Goal: Task Accomplishment & Management: Use online tool/utility

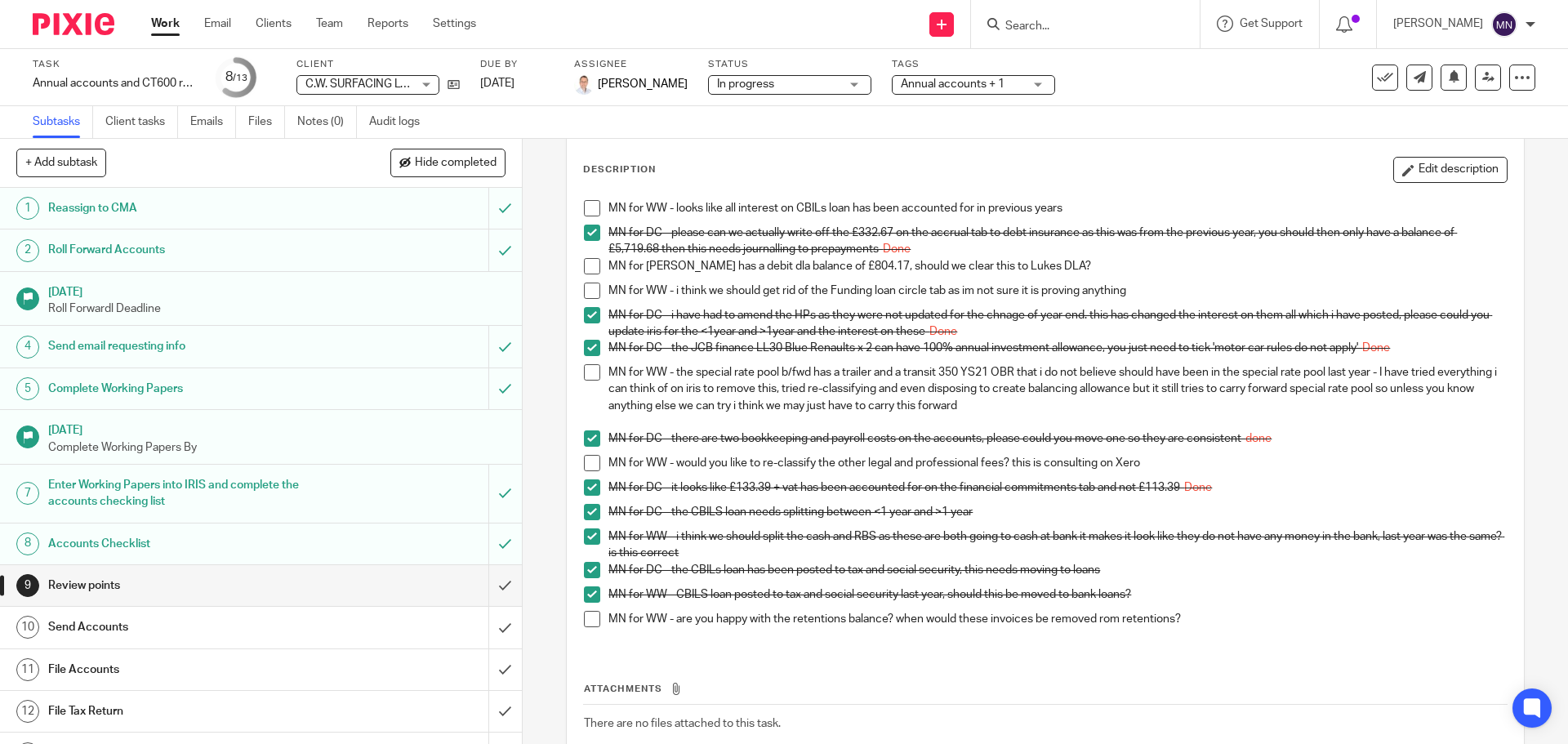
scroll to position [177, 0]
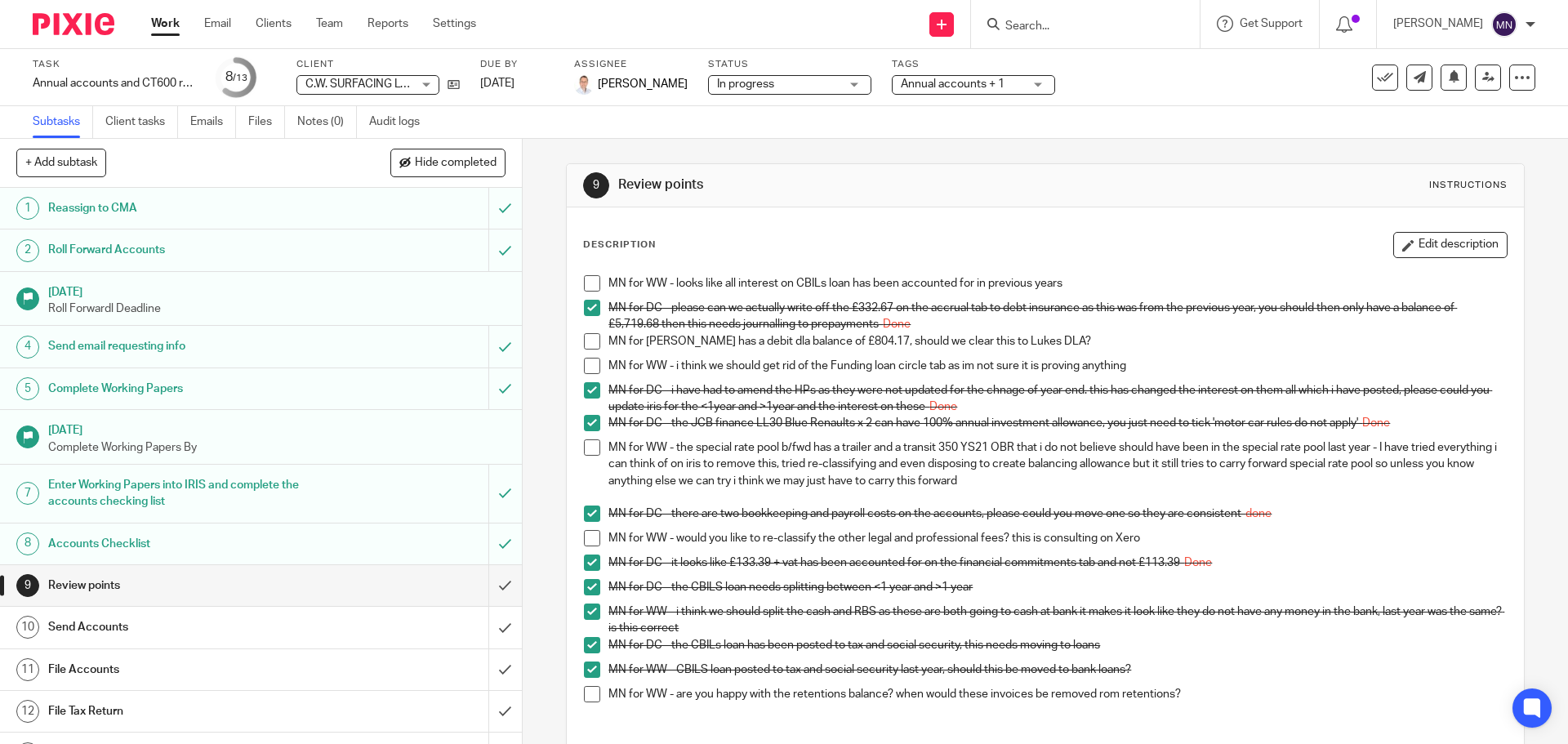
click at [1059, 16] on form at bounding box center [1091, 24] width 174 height 20
click at [1061, 22] on input "Search" at bounding box center [1077, 27] width 147 height 15
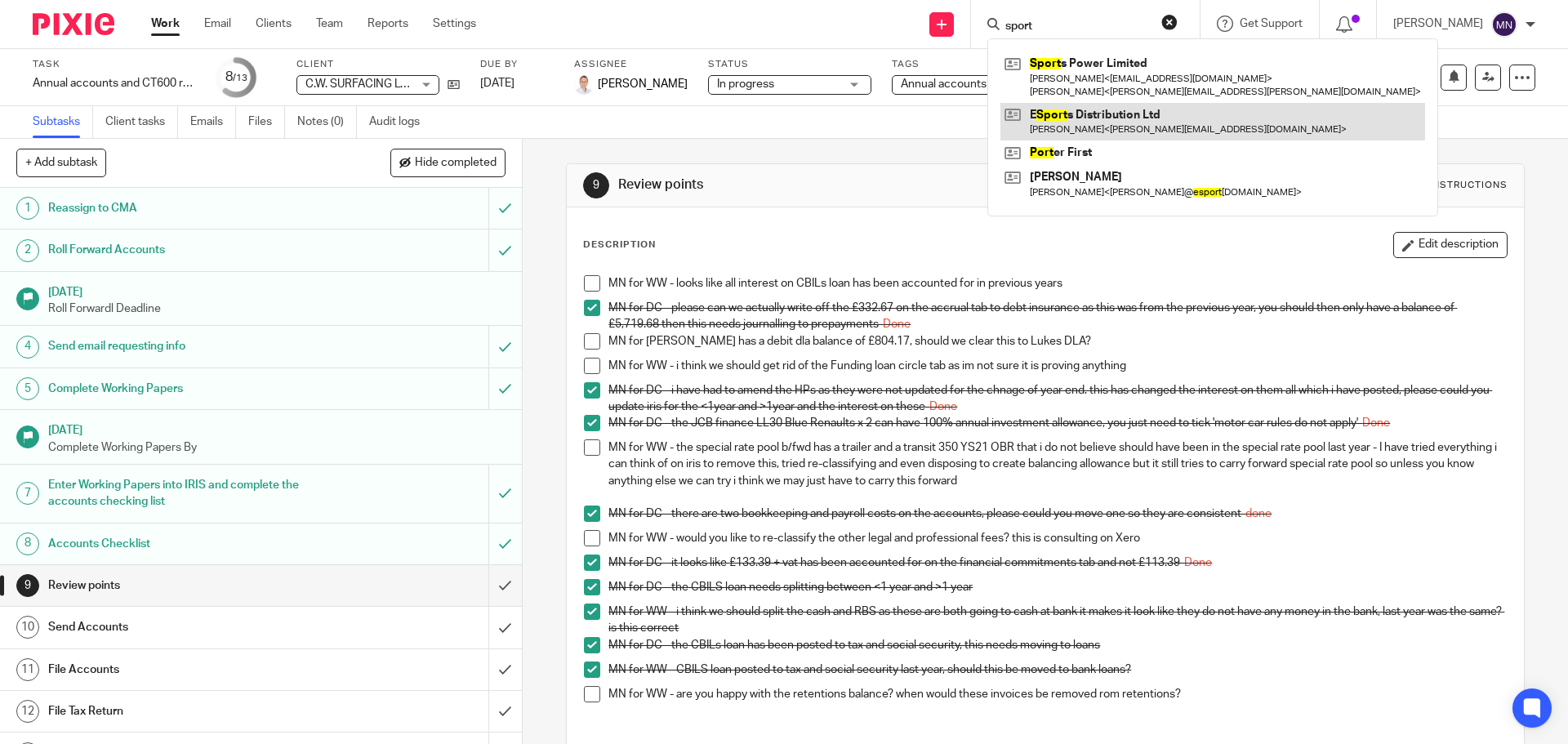
type input "sport"
click at [1091, 124] on link at bounding box center [1212, 121] width 424 height 38
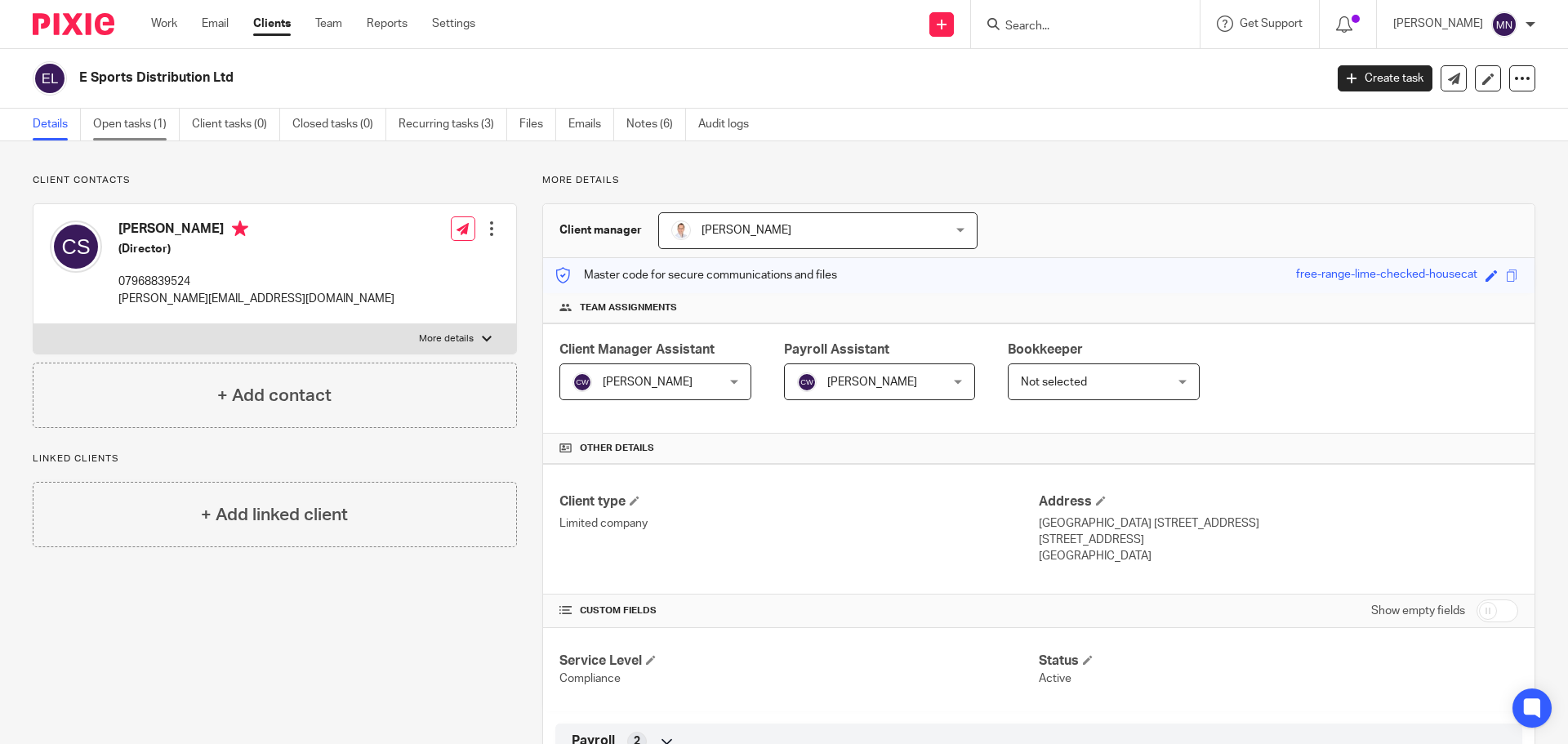
click at [166, 119] on link "Open tasks (1)" at bounding box center [137, 125] width 86 height 32
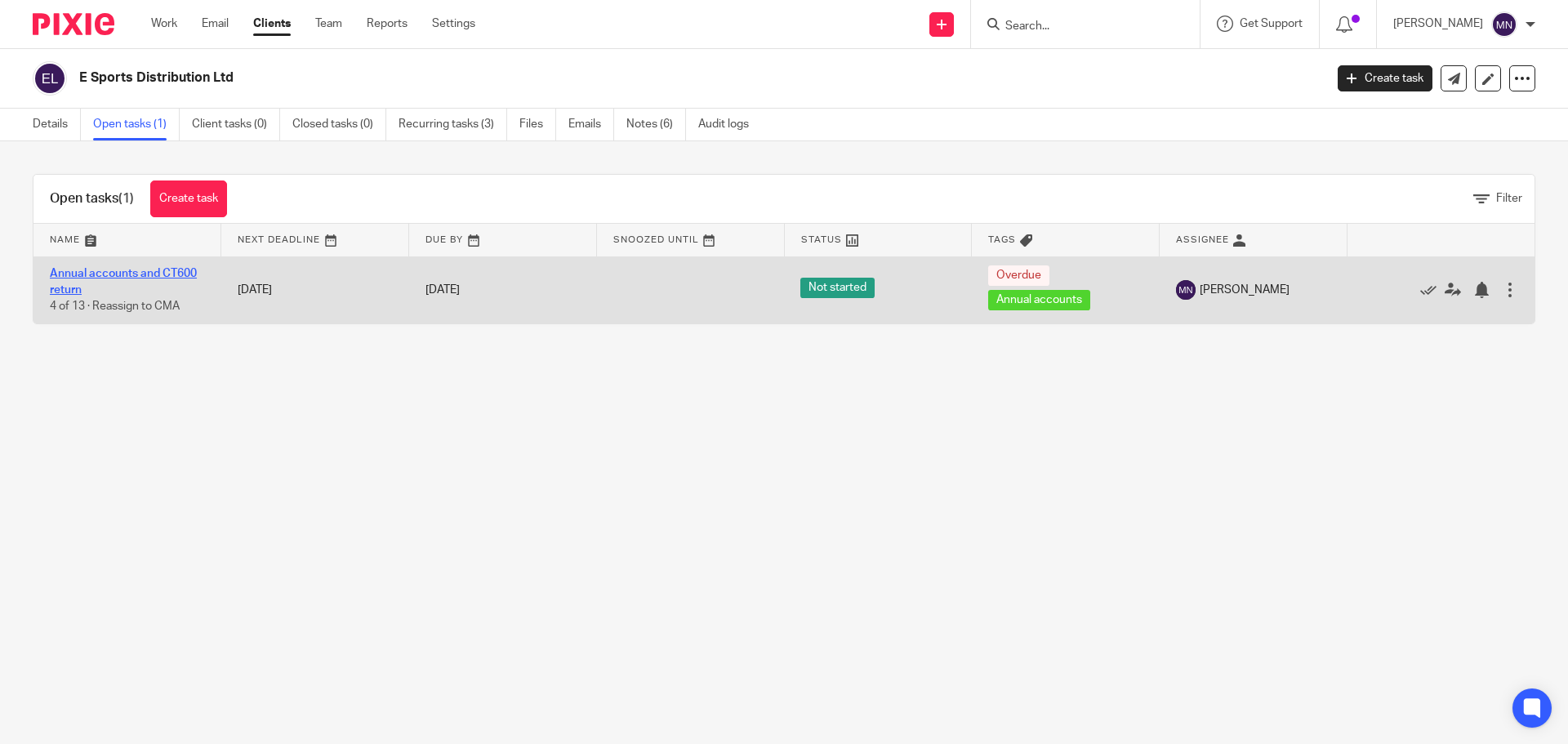
click at [183, 275] on link "Annual accounts and CT600 return" at bounding box center [123, 281] width 147 height 27
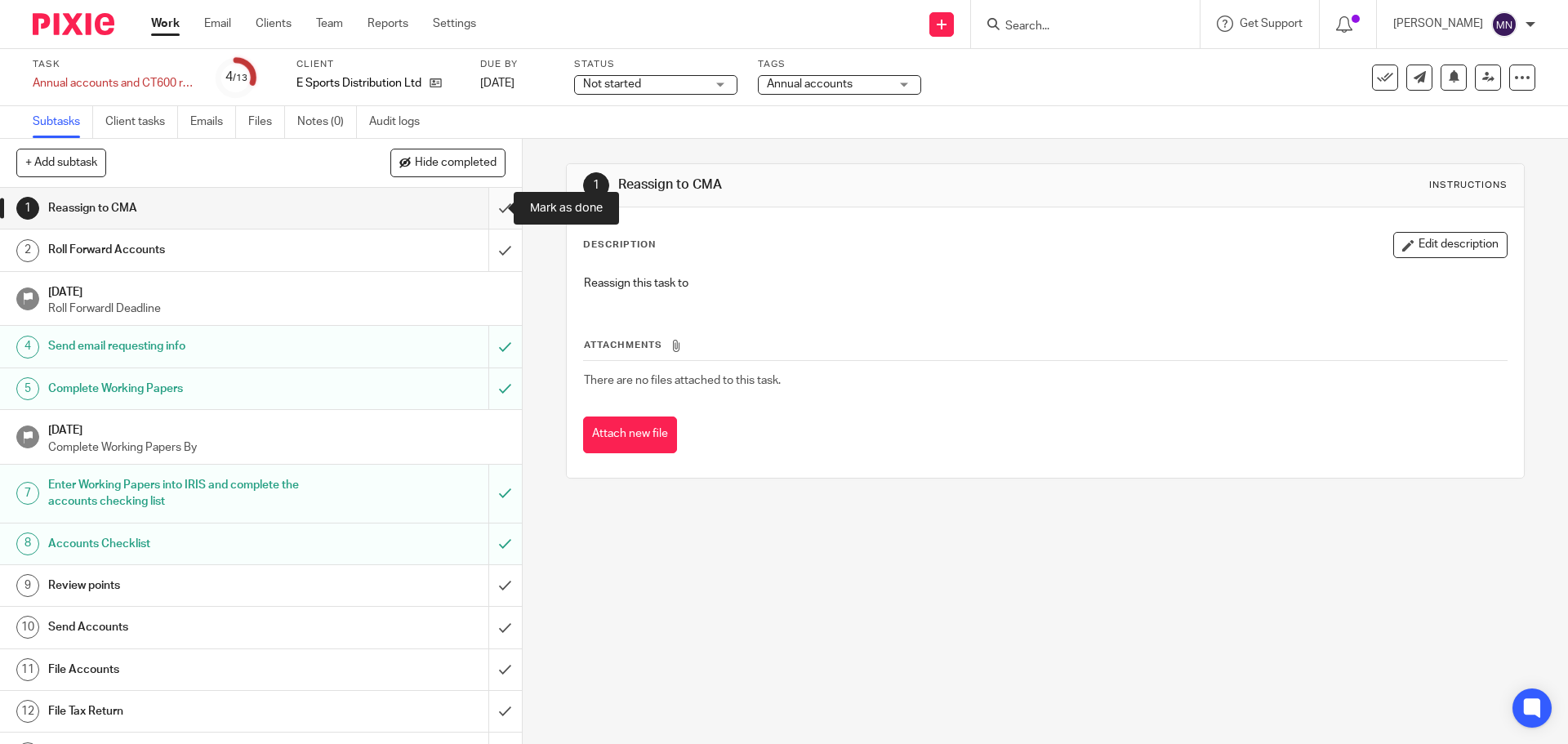
click at [499, 202] on input "submit" at bounding box center [261, 208] width 522 height 41
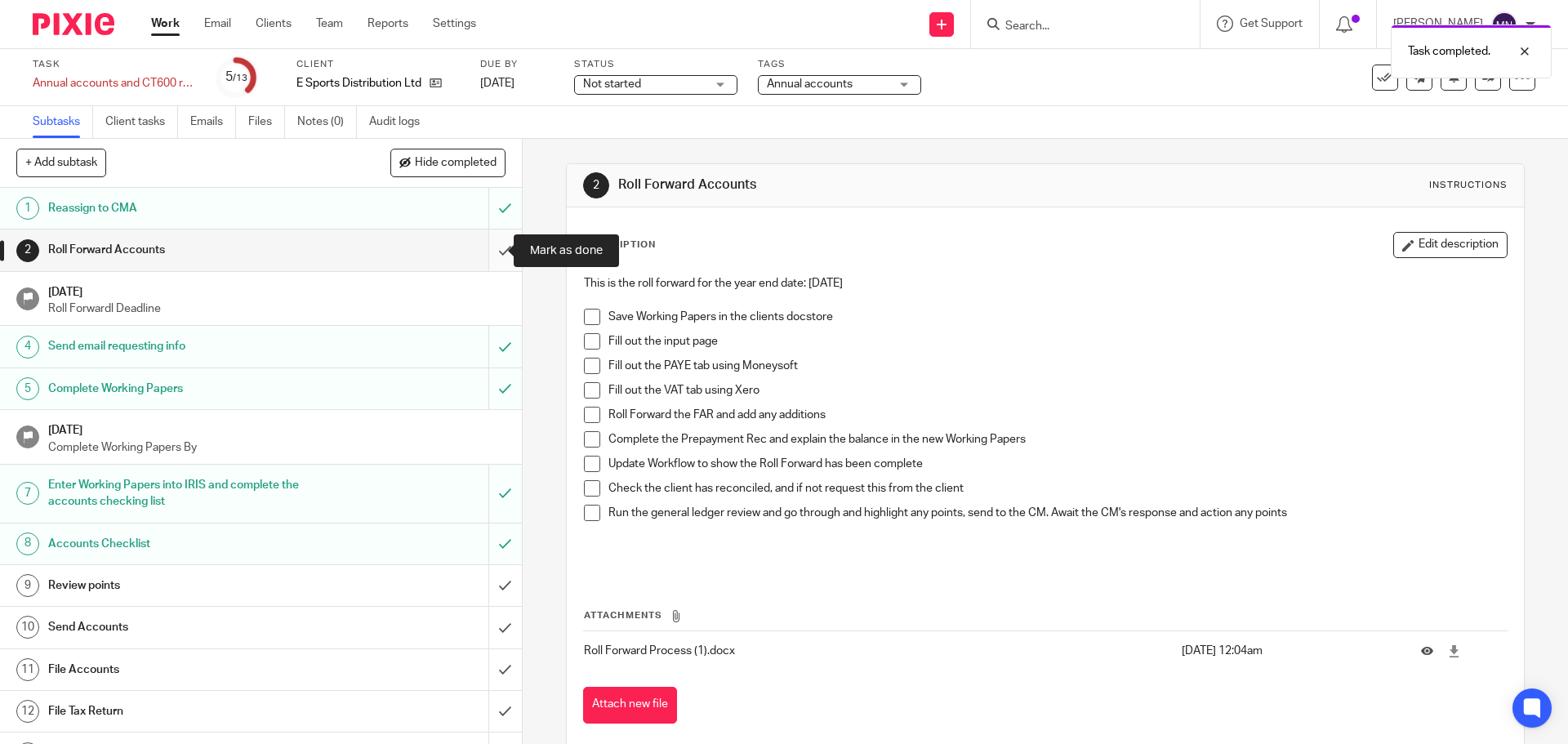
click at [492, 257] on input "submit" at bounding box center [261, 249] width 522 height 41
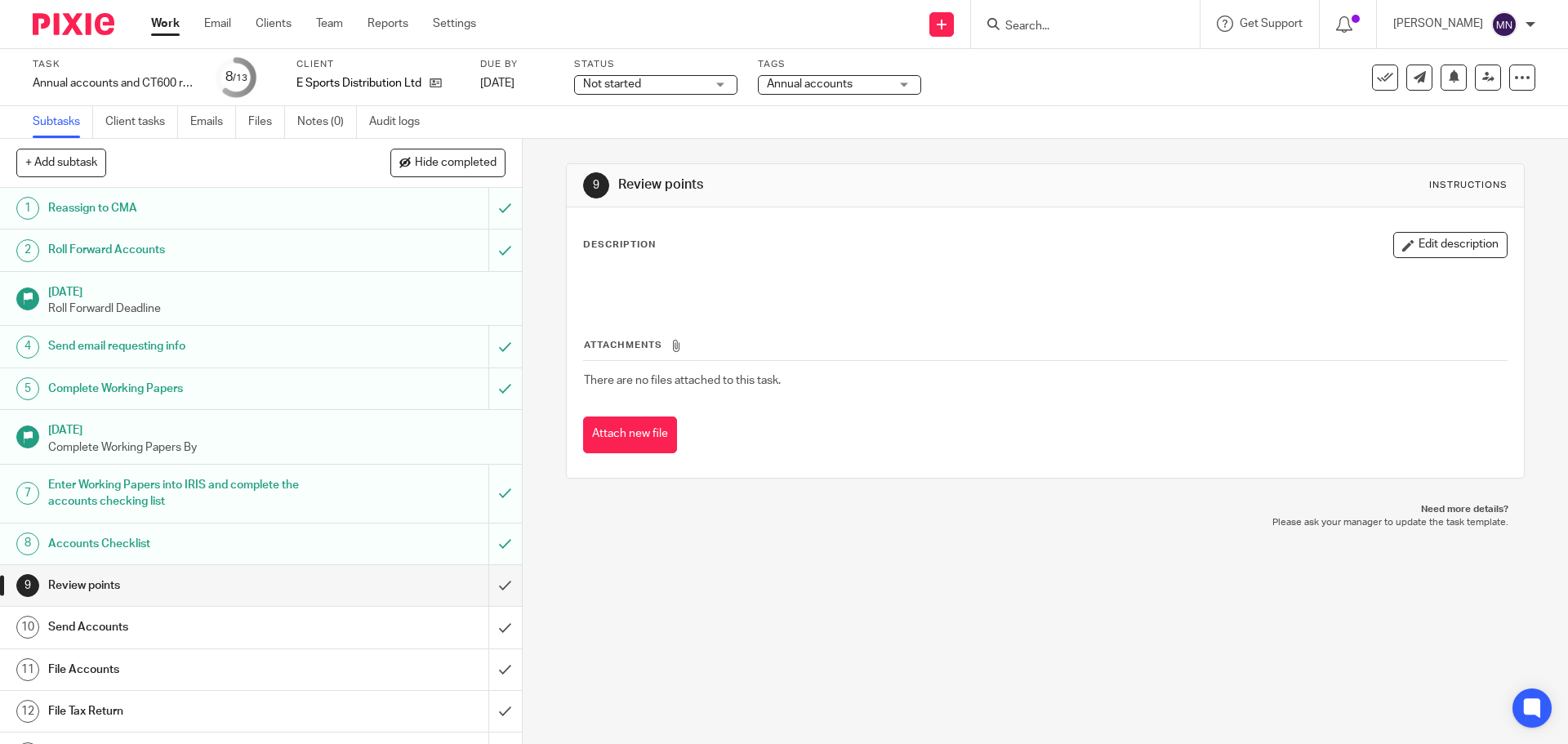
click at [762, 683] on div "9 Review points Instructions Description Edit description Attachments There are…" at bounding box center [1045, 442] width 1046 height 605
click at [768, 672] on div "9 Review points Instructions Description Edit description Attachments There are…" at bounding box center [1045, 442] width 1046 height 605
click at [672, 659] on div "9 Review points Instructions Description Edit description Attachments There are…" at bounding box center [1045, 442] width 1046 height 605
click at [625, 562] on div "9 Review points Instructions Description Edit description Attachments There are…" at bounding box center [1045, 442] width 1046 height 605
click at [818, 625] on div "9 Review points Instructions Description Edit description Attachments There are…" at bounding box center [1045, 442] width 1046 height 605
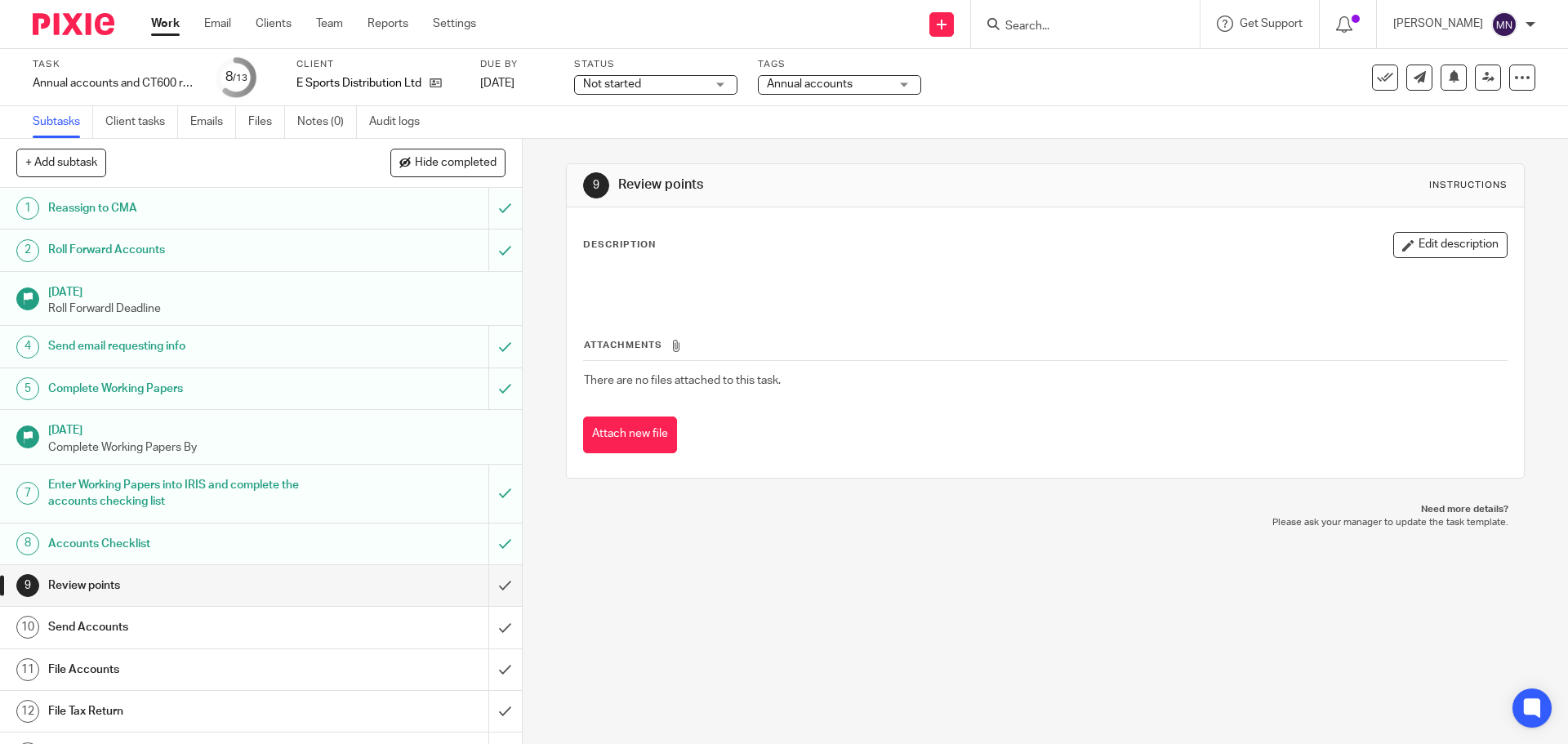
click at [885, 266] on div "Description Edit description" at bounding box center [1045, 268] width 924 height 72
